Goal: Register for event/course

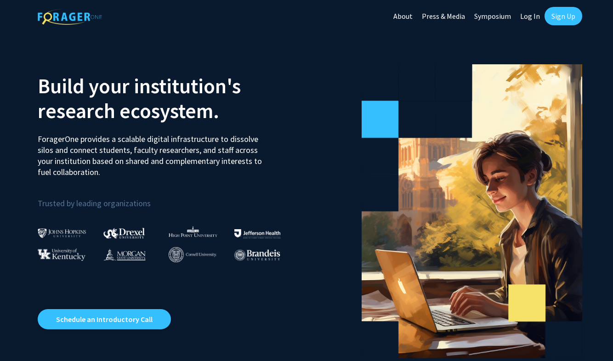
click at [495, 17] on link "Symposium" at bounding box center [493, 16] width 46 height 32
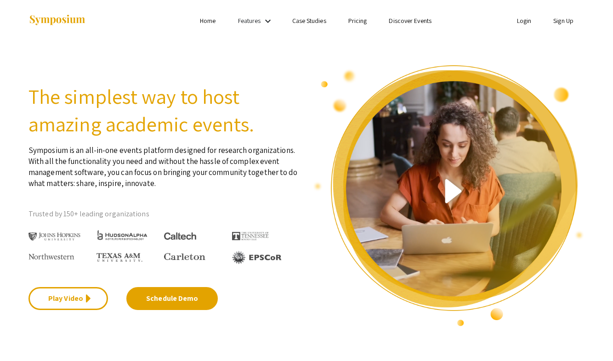
click at [525, 22] on link "Login" at bounding box center [524, 21] width 15 height 8
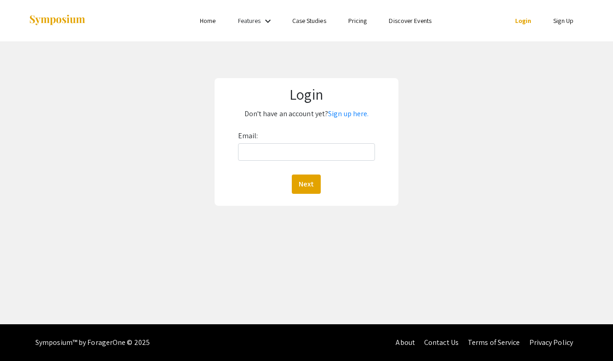
click at [412, 114] on div "Login Don't have an account yet? Sign up here. Email: Next" at bounding box center [306, 141] width 627 height 201
click at [370, 114] on p "Don't have an account yet? Sign up here." at bounding box center [306, 114] width 171 height 15
click at [349, 114] on link "Sign up here." at bounding box center [348, 114] width 40 height 10
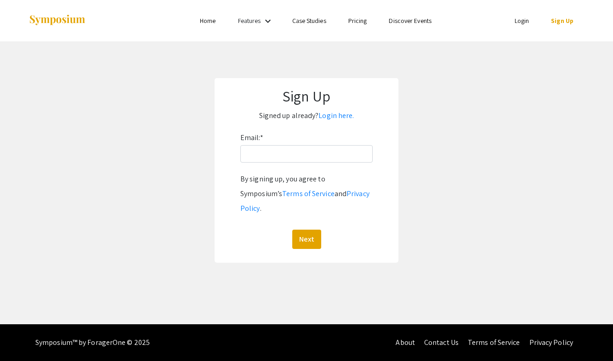
click at [318, 168] on div "Email: * By signing up, you agree to Symposium’s Terms of Service and Privacy P…" at bounding box center [306, 190] width 132 height 119
click at [317, 155] on input "Email: *" at bounding box center [306, 153] width 132 height 17
type input "[EMAIL_ADDRESS][DOMAIN_NAME]"
click at [306, 230] on button "Next" at bounding box center [306, 239] width 29 height 19
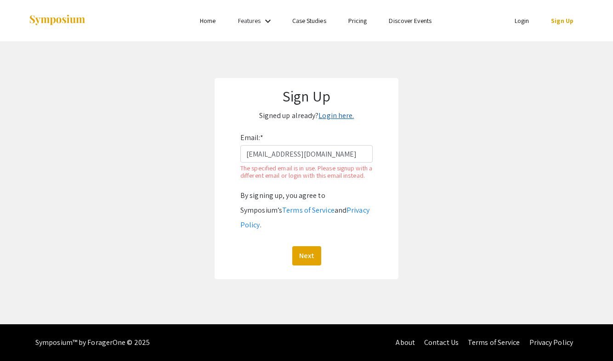
click at [336, 118] on link "Login here." at bounding box center [336, 116] width 35 height 10
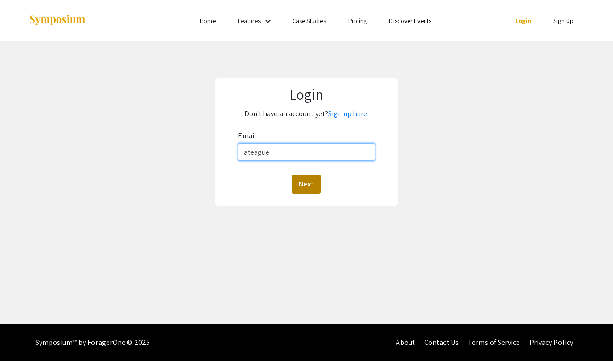
type input "[EMAIL_ADDRESS][DOMAIN_NAME]"
click at [309, 186] on button "Next" at bounding box center [306, 184] width 29 height 19
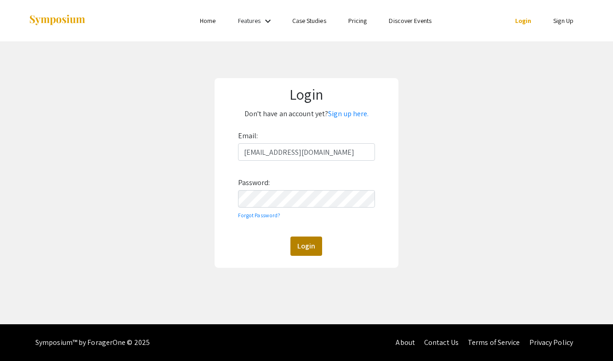
click at [295, 255] on button "Login" at bounding box center [307, 246] width 32 height 19
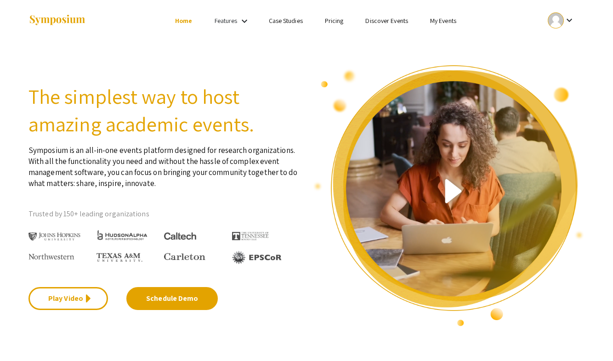
click at [448, 23] on link "My Events" at bounding box center [443, 21] width 26 height 8
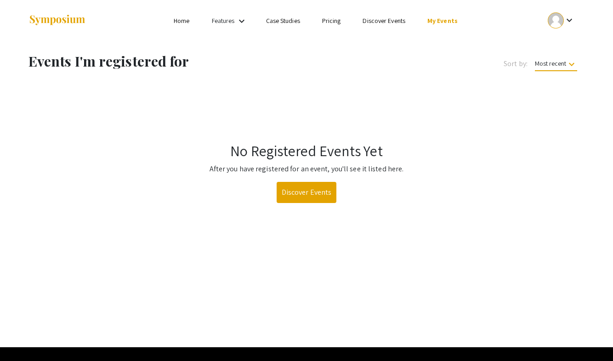
click at [297, 197] on link "Discover Events" at bounding box center [307, 192] width 60 height 21
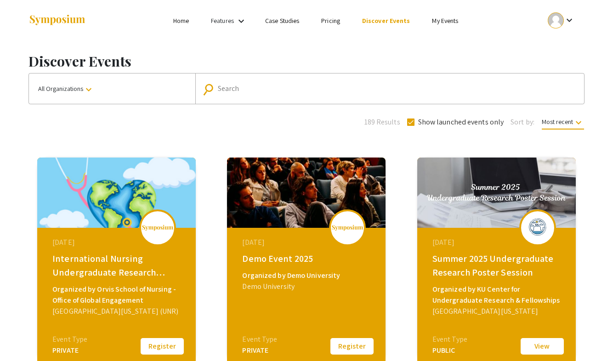
click at [309, 89] on input "Search" at bounding box center [395, 89] width 354 height 8
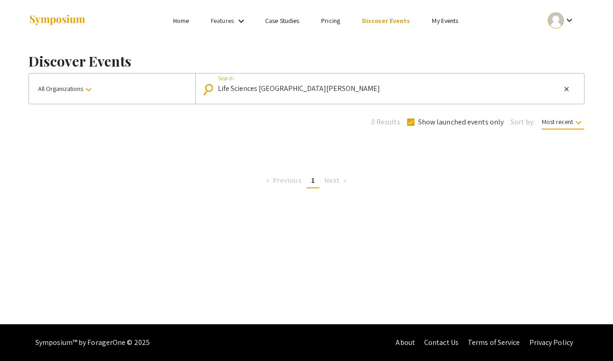
click at [331, 84] on div "Life Sciences South Floria Search" at bounding box center [389, 88] width 343 height 15
click at [405, 89] on input "Life Sciences South Florida" at bounding box center [389, 89] width 343 height 8
drag, startPoint x: 319, startPoint y: 92, endPoint x: 205, endPoint y: 94, distance: 114.5
click at [205, 94] on div "search Life Sciences South Florida Search close" at bounding box center [387, 88] width 369 height 15
drag, startPoint x: 254, startPoint y: 91, endPoint x: 173, endPoint y: 82, distance: 81.9
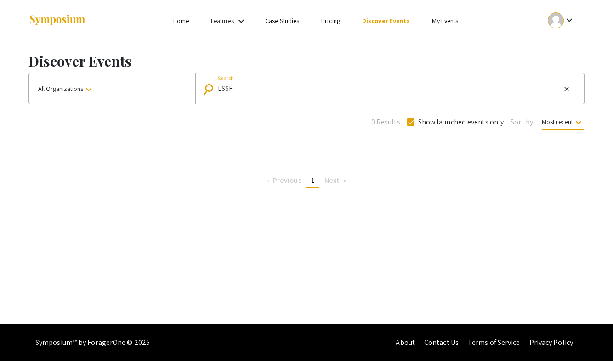
click at [173, 82] on div "All Organizations keyboard_arrow_down search LSSF Search close" at bounding box center [307, 88] width 556 height 31
type input "Florida"
click at [382, 18] on link "Discover Events" at bounding box center [386, 21] width 48 height 8
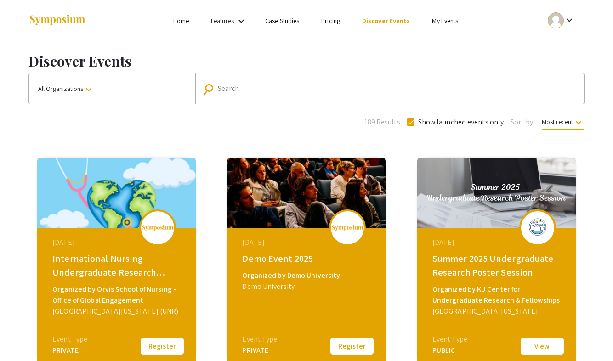
click at [333, 91] on input "Search" at bounding box center [395, 89] width 354 height 8
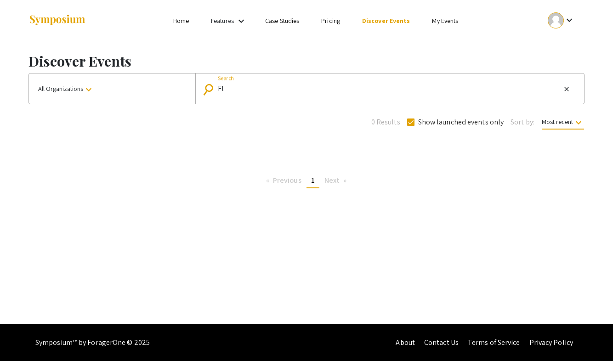
type input "F"
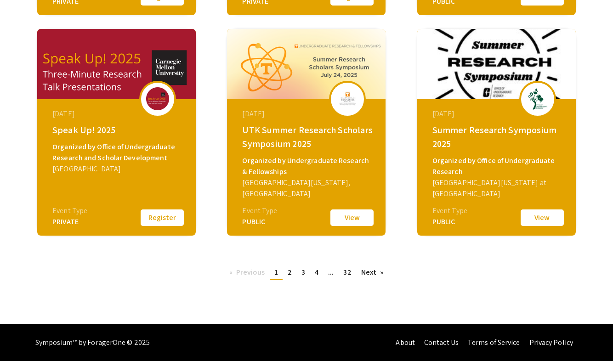
scroll to position [349, 0]
click at [366, 272] on link "Next page" at bounding box center [373, 273] width 32 height 14
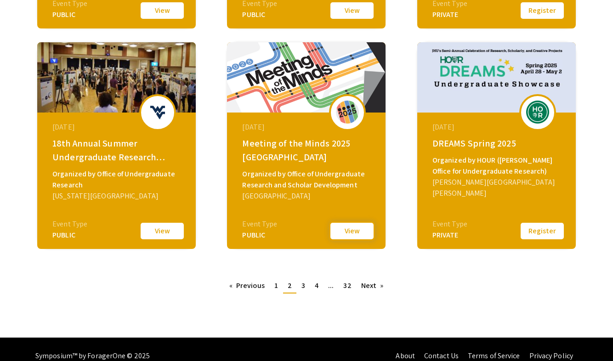
scroll to position [325, 0]
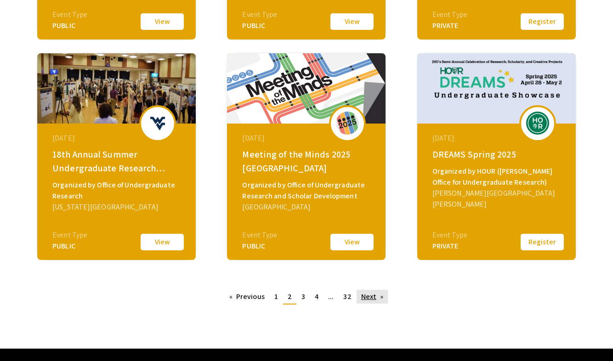
click at [368, 299] on link "Next page" at bounding box center [373, 297] width 32 height 14
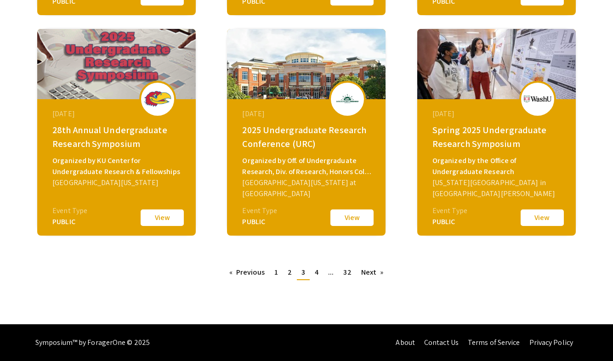
scroll to position [349, 0]
click at [365, 271] on link "Next page" at bounding box center [373, 273] width 32 height 14
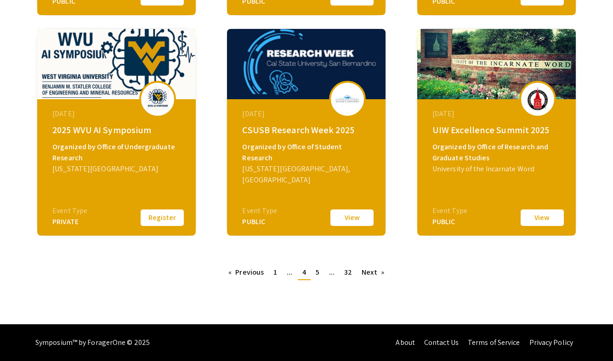
scroll to position [349, 0]
click at [368, 273] on link "Next page" at bounding box center [373, 273] width 32 height 14
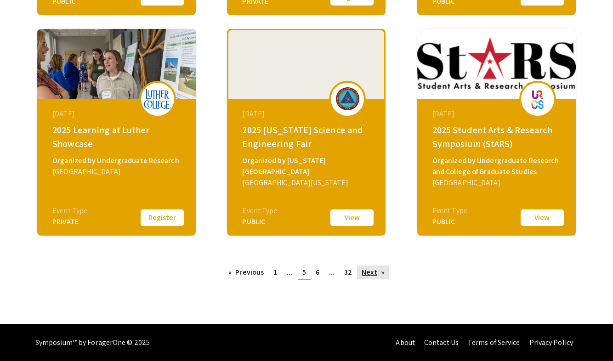
scroll to position [349, 0]
click at [367, 270] on link "Next page" at bounding box center [373, 273] width 32 height 14
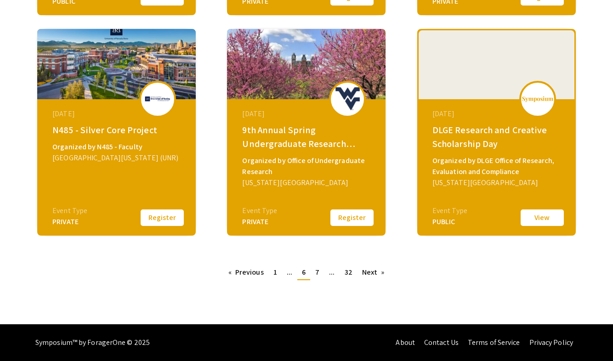
scroll to position [349, 0]
click at [373, 275] on link "Next page" at bounding box center [374, 273] width 32 height 14
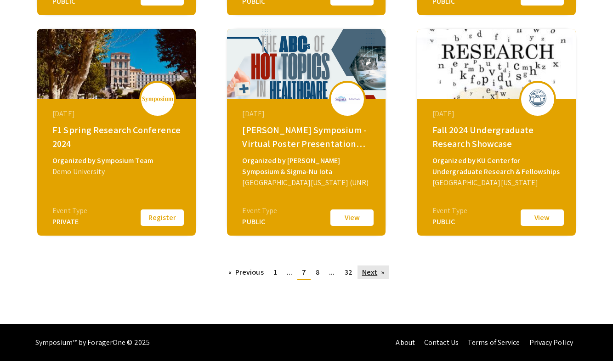
scroll to position [349, 0]
click at [369, 270] on link "Next page" at bounding box center [374, 273] width 32 height 14
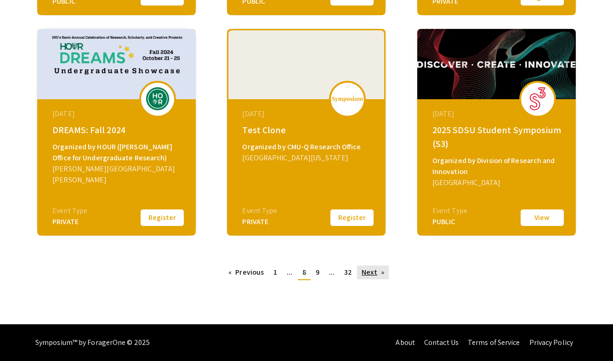
scroll to position [349, 0]
click at [374, 273] on link "Next page" at bounding box center [373, 273] width 32 height 14
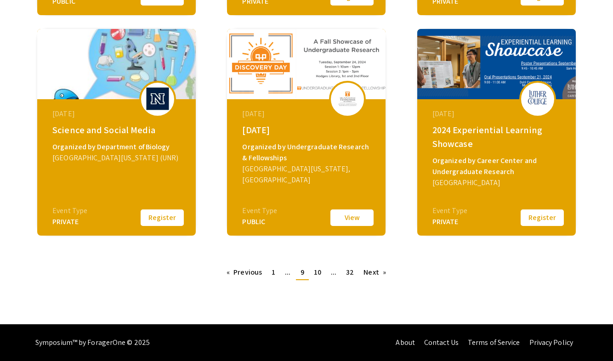
scroll to position [349, 0]
click at [368, 274] on link "Next page" at bounding box center [375, 273] width 32 height 14
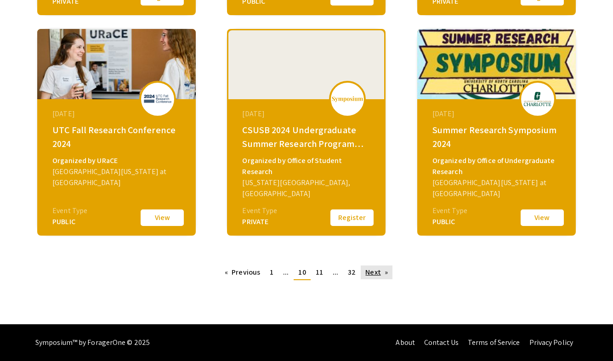
scroll to position [349, 0]
click at [370, 279] on link "Next page" at bounding box center [377, 273] width 32 height 14
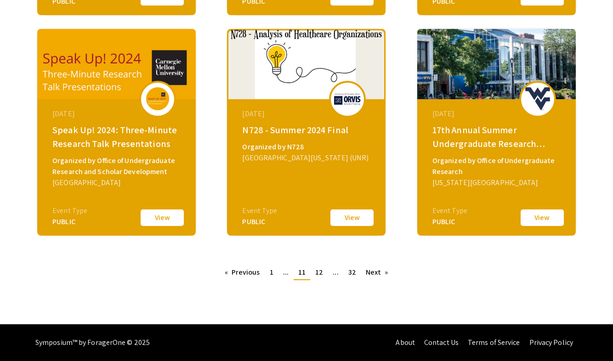
scroll to position [349, 0]
click at [376, 275] on link "Next page" at bounding box center [377, 273] width 32 height 14
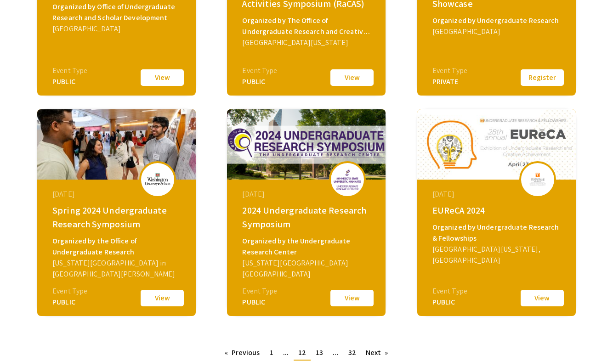
scroll to position [298, 0]
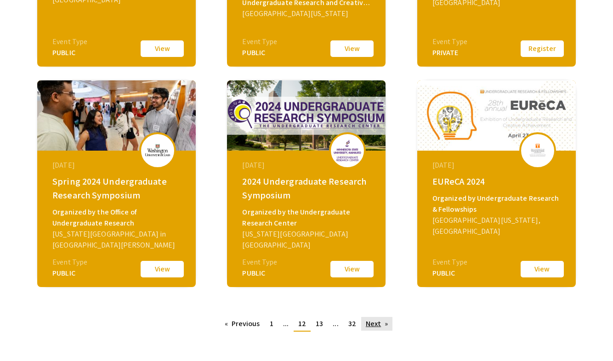
click at [373, 323] on link "Next page" at bounding box center [377, 324] width 32 height 14
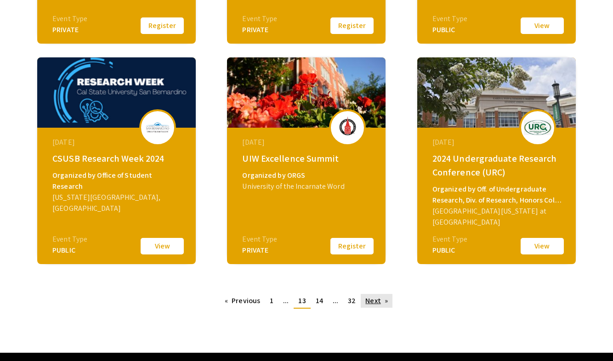
click at [376, 297] on link "Next page" at bounding box center [377, 301] width 32 height 14
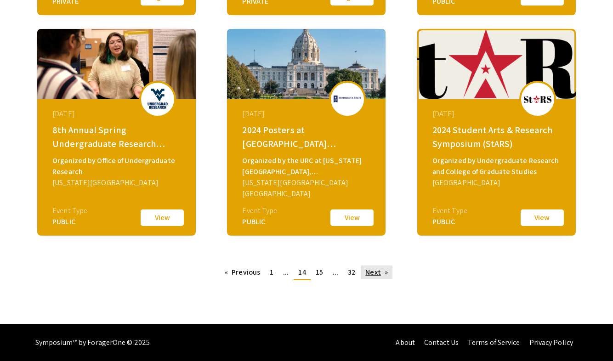
click at [373, 271] on link "Next page" at bounding box center [377, 273] width 32 height 14
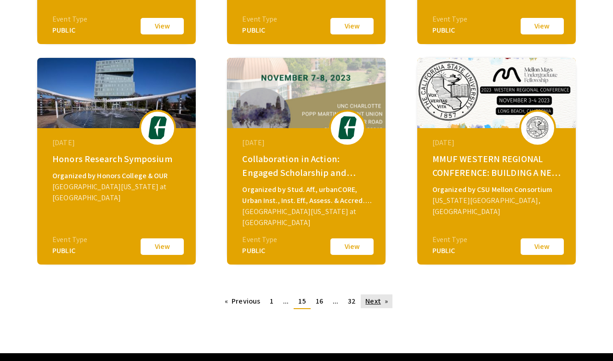
click at [369, 298] on link "Next page" at bounding box center [377, 302] width 32 height 14
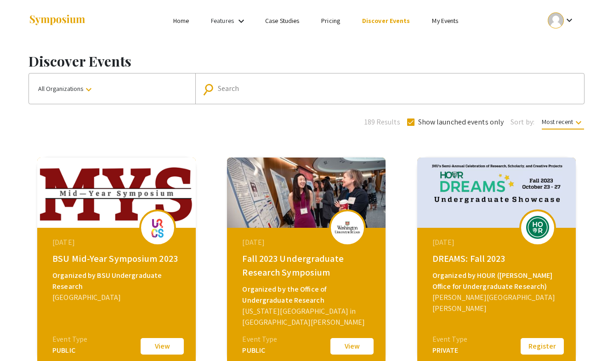
click at [447, 22] on link "My Events" at bounding box center [445, 21] width 26 height 8
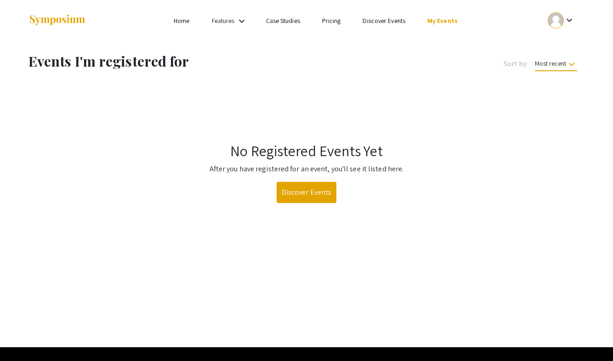
click at [391, 23] on link "Discover Events" at bounding box center [384, 21] width 43 height 8
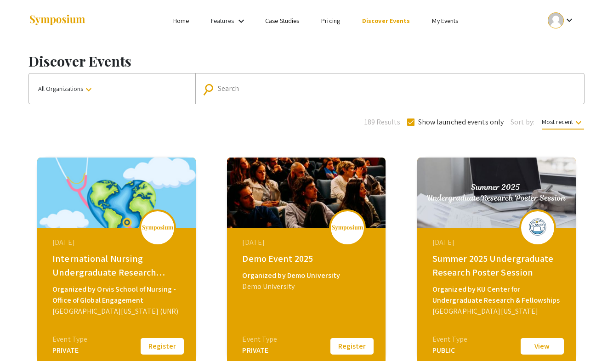
click at [323, 96] on div "Search" at bounding box center [395, 88] width 354 height 15
type input "2025"
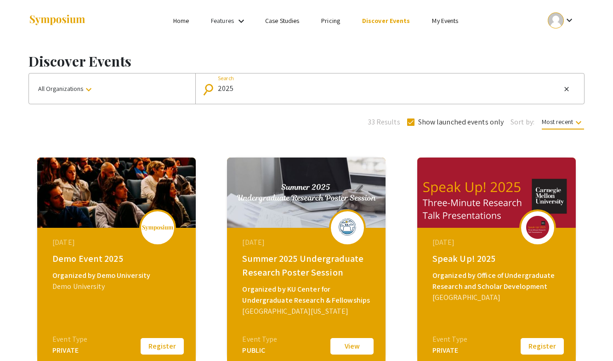
click at [574, 128] on span "Most recent keyboard_arrow_down" at bounding box center [563, 124] width 42 height 12
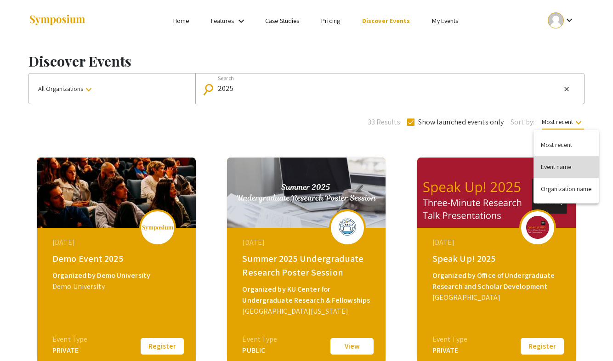
click at [572, 165] on button "Event name" at bounding box center [566, 167] width 65 height 22
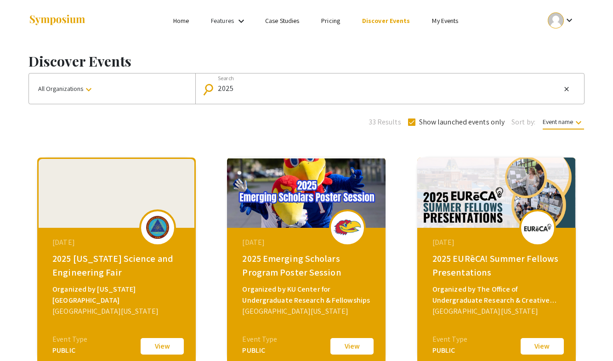
scroll to position [-1, 0]
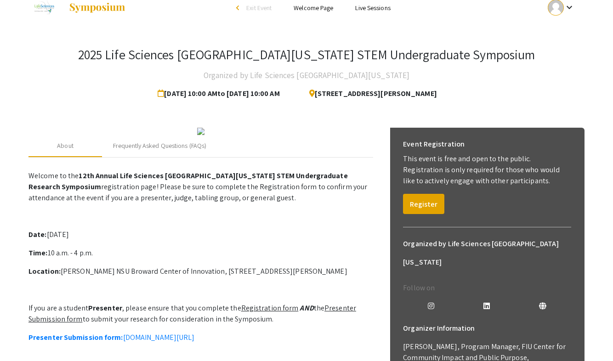
scroll to position [2, 0]
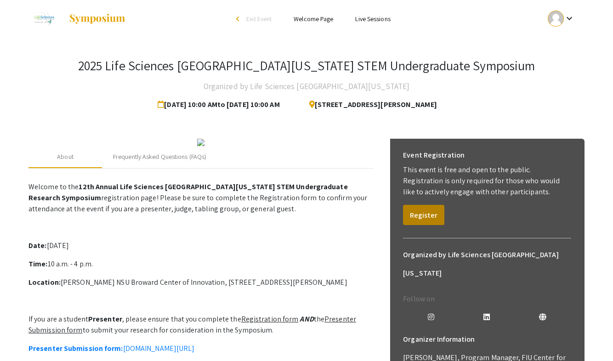
click at [424, 214] on button "Register" at bounding box center [423, 215] width 41 height 20
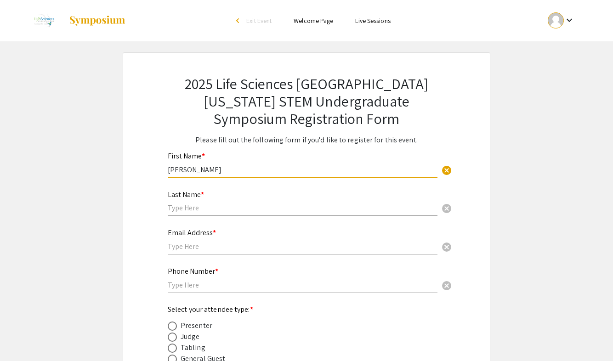
type input "Anthony"
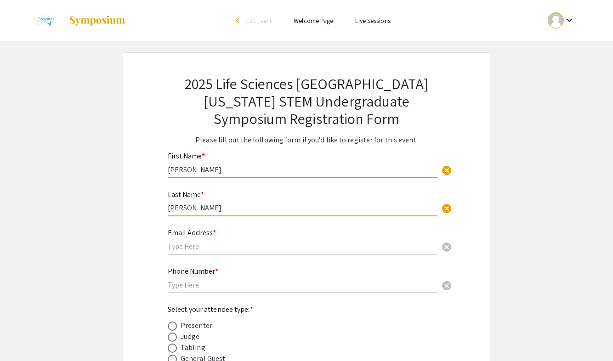
type input "Teague"
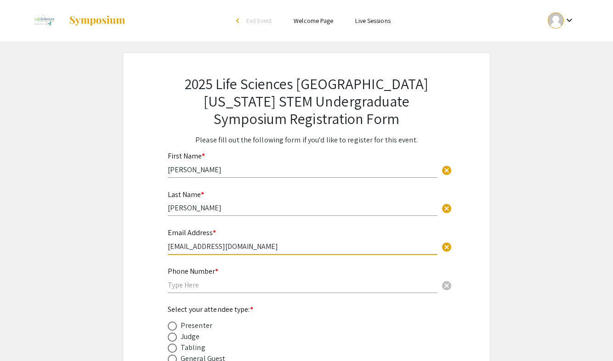
type input "agteague@gmail.com"
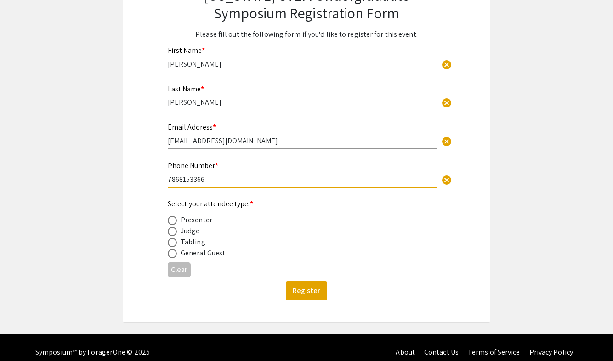
scroll to position [109, 0]
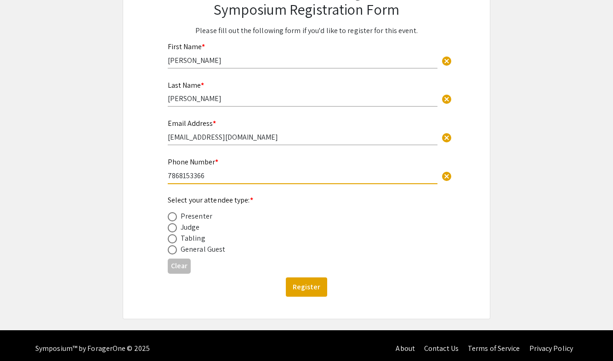
type input "7868153366"
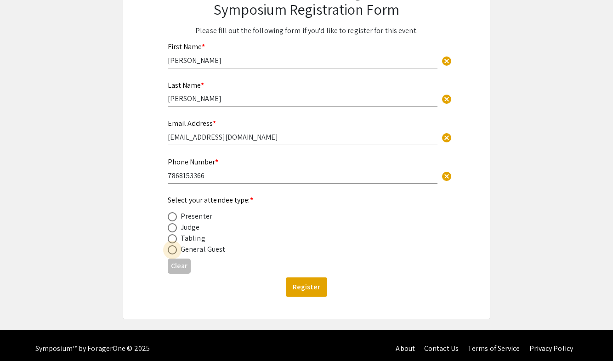
click at [172, 250] on span at bounding box center [172, 249] width 9 height 9
click at [172, 250] on input "radio" at bounding box center [172, 249] width 9 height 9
radio input "true"
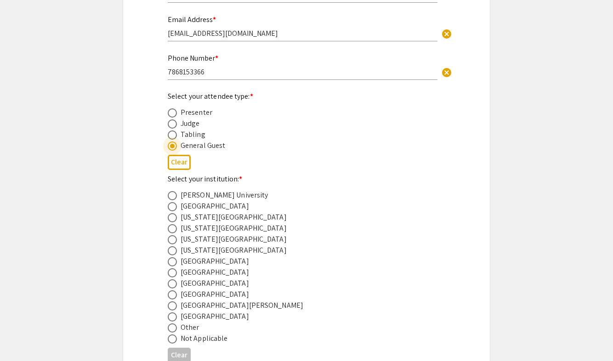
scroll to position [222, 0]
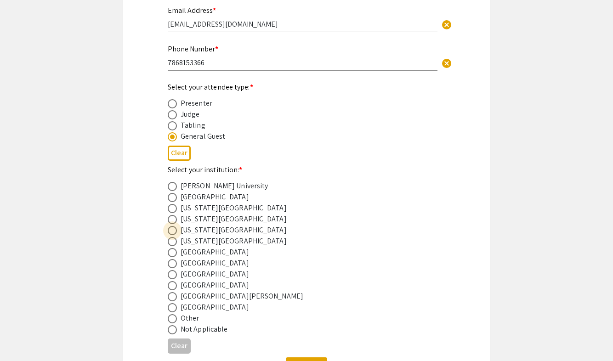
click at [174, 229] on span at bounding box center [172, 230] width 9 height 9
click at [174, 229] on input "radio" at bounding box center [172, 230] width 9 height 9
radio input "true"
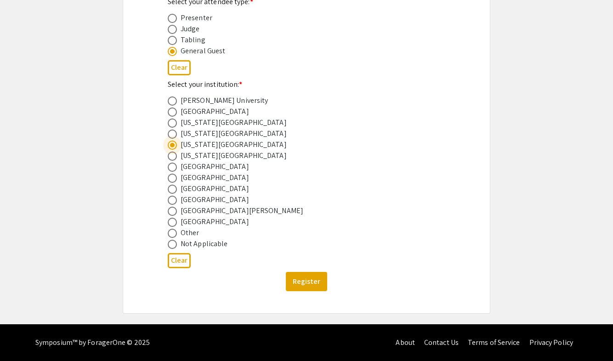
scroll to position [308, 0]
click at [311, 285] on button "Register" at bounding box center [306, 281] width 41 height 19
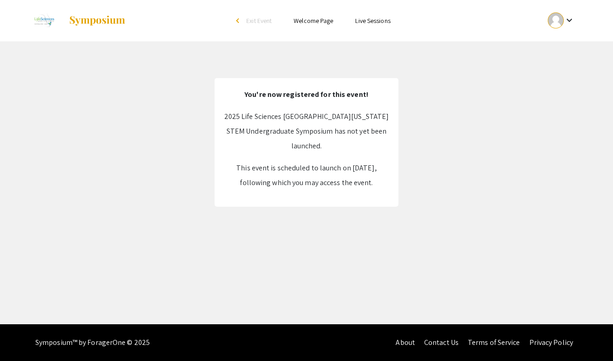
click at [304, 17] on link "Welcome Page" at bounding box center [314, 21] width 40 height 8
